Goal: Communication & Community: Connect with others

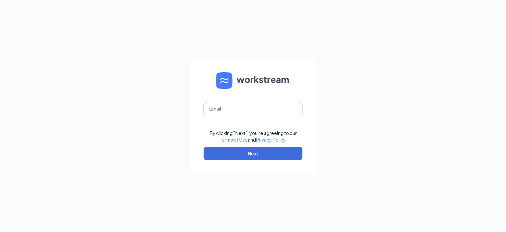
click at [250, 106] on input "text" at bounding box center [253, 108] width 99 height 13
click at [239, 104] on input "text" at bounding box center [253, 108] width 99 height 13
type input "16757bk@bk-fl.com"
click at [254, 155] on button "Next" at bounding box center [253, 153] width 99 height 13
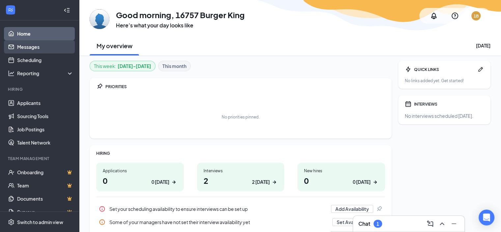
click at [32, 46] on link "Messages" at bounding box center [45, 46] width 56 height 13
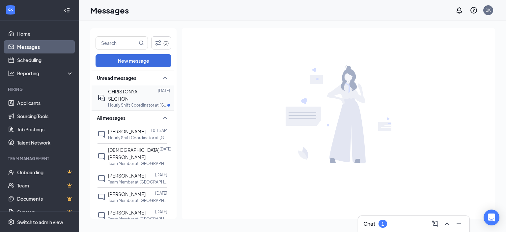
click at [122, 97] on span "CHRISTONYA SECTION" at bounding box center [122, 94] width 29 height 13
